Goal: Task Accomplishment & Management: Manage account settings

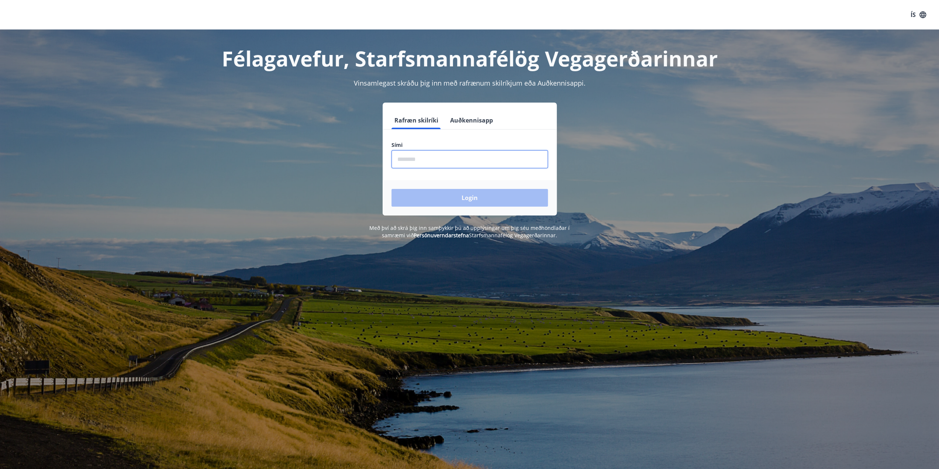
click at [455, 163] on input "phone" at bounding box center [469, 159] width 156 height 18
type input "********"
click at [457, 194] on button "Login" at bounding box center [469, 198] width 156 height 18
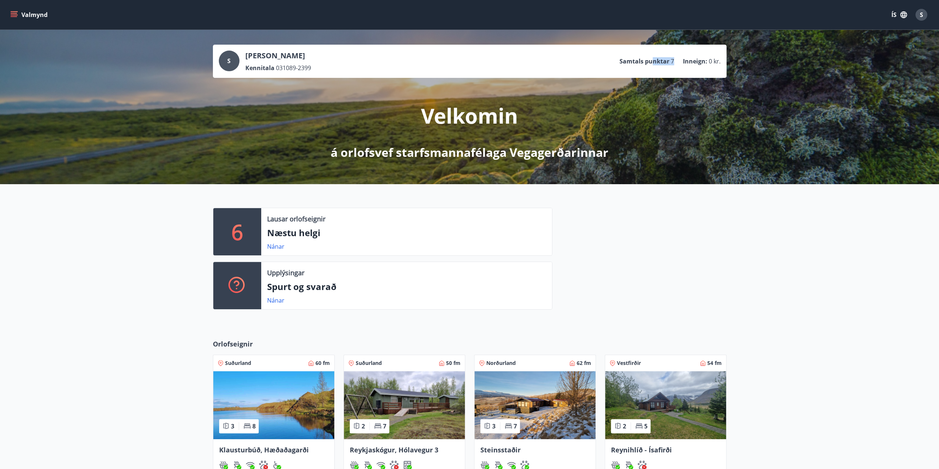
drag, startPoint x: 676, startPoint y: 63, endPoint x: 638, endPoint y: 65, distance: 38.0
click at [638, 65] on ul "Samtals punktar 7 Inneign : 0 kr." at bounding box center [669, 61] width 101 height 14
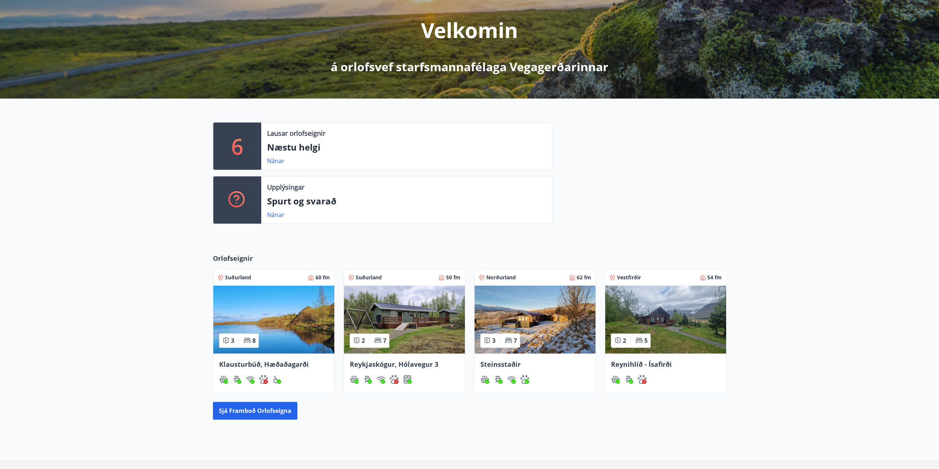
scroll to position [139, 0]
